Goal: Task Accomplishment & Management: Manage account settings

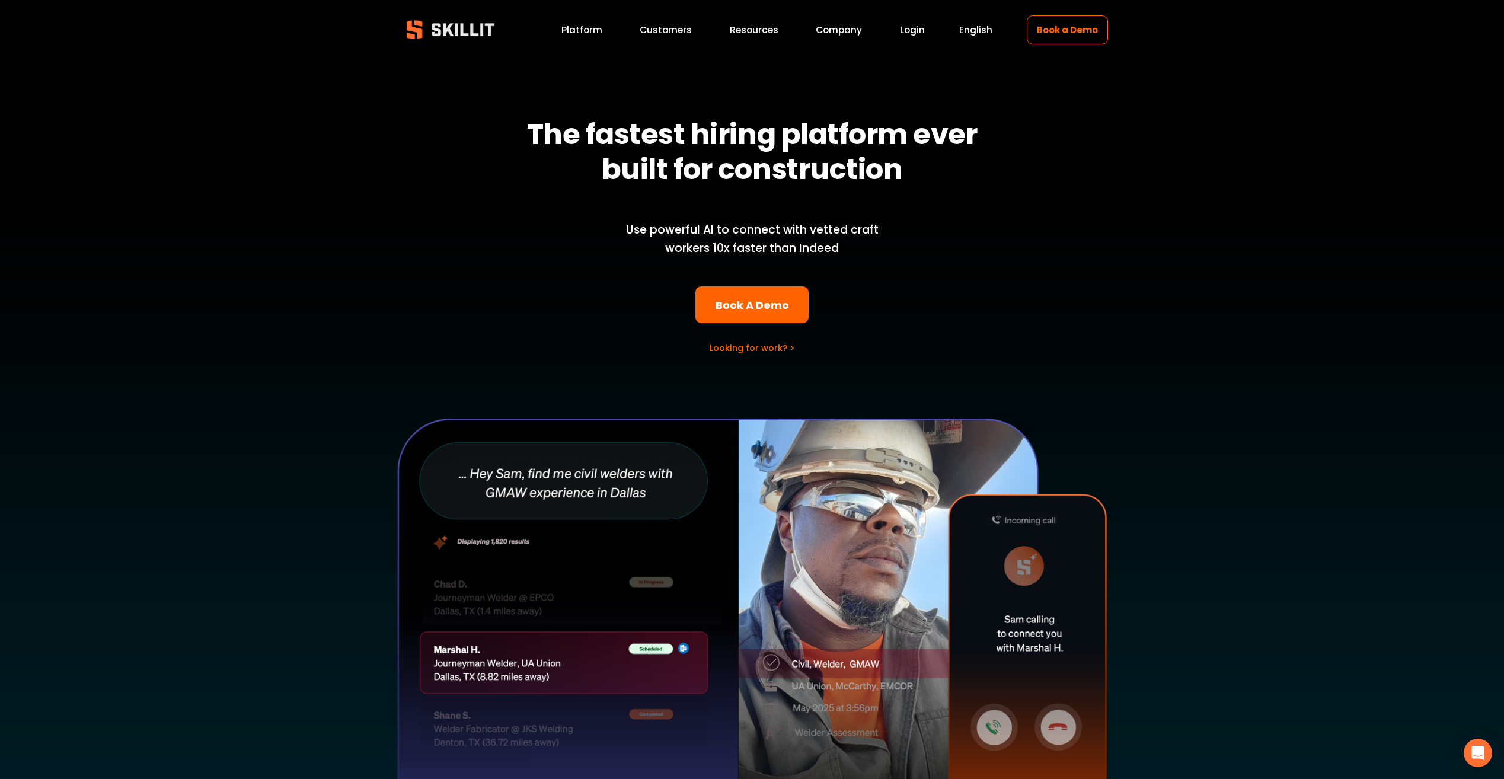
click at [910, 31] on link "Login" at bounding box center [912, 30] width 25 height 16
click at [1167, 239] on div "The fastest hiring platform ever built for construction Use powerful AI to conn…" at bounding box center [752, 435] width 1504 height 735
click at [184, 89] on div "The fastest hiring platform ever built for construction Use powerful AI to conn…" at bounding box center [752, 435] width 1504 height 735
drag, startPoint x: 127, startPoint y: 0, endPoint x: 63, endPoint y: 110, distance: 127.0
click at [63, 110] on div "The fastest hiring platform ever built for construction Use powerful AI to conn…" at bounding box center [752, 435] width 1504 height 735
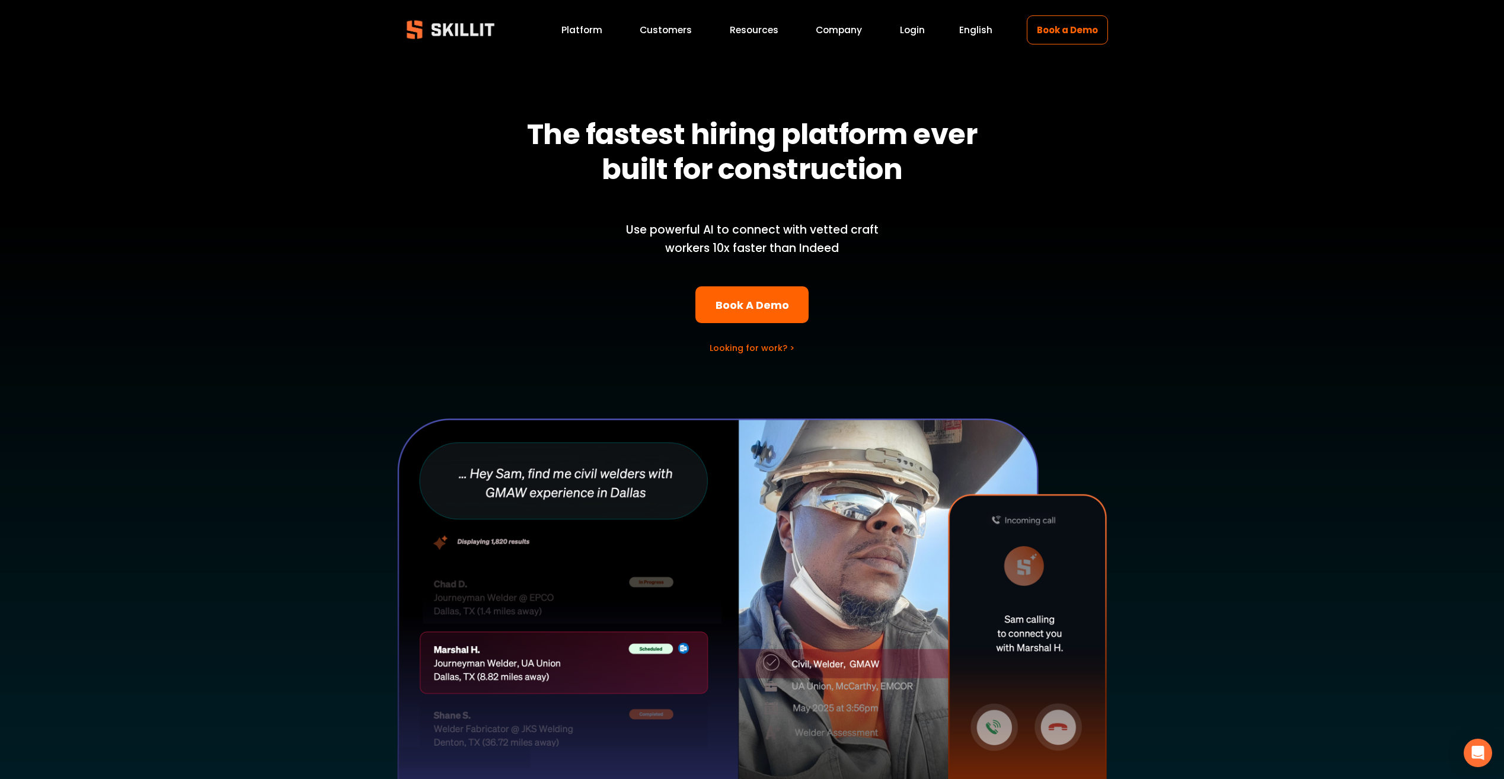
drag, startPoint x: 159, startPoint y: 108, endPoint x: 62, endPoint y: 157, distance: 109.0
click at [62, 157] on div "The fastest hiring platform ever built for construction Use powerful AI to conn…" at bounding box center [752, 435] width 1504 height 735
drag, startPoint x: 87, startPoint y: 4, endPoint x: 1167, endPoint y: 317, distance: 1124.6
click at [1167, 317] on div "The fastest hiring platform ever built for construction Use powerful AI to conn…" at bounding box center [752, 435] width 1504 height 735
click at [918, 21] on div at bounding box center [752, 405] width 1504 height 795
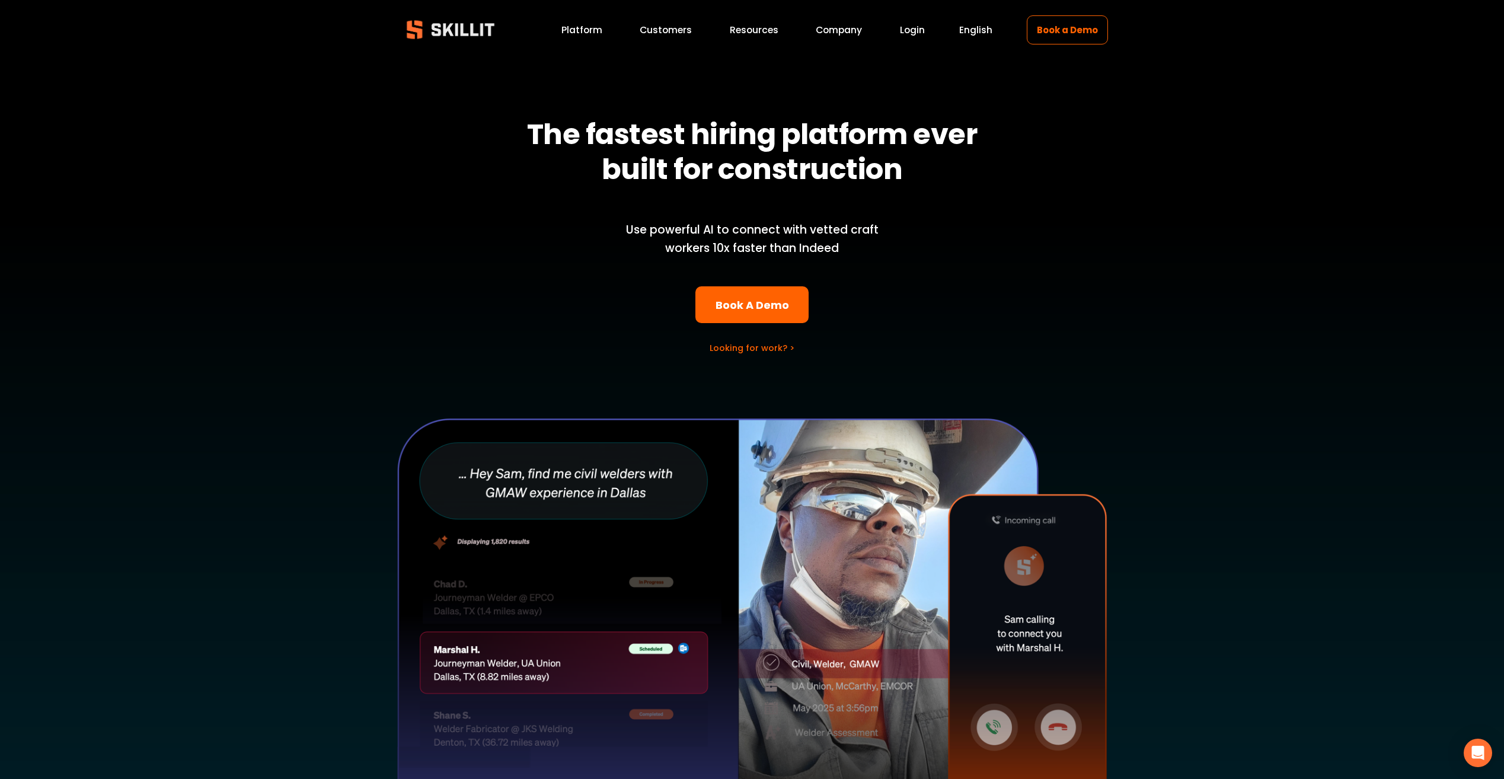
click at [909, 31] on link "Login" at bounding box center [912, 30] width 25 height 16
